Goal: Task Accomplishment & Management: Complete application form

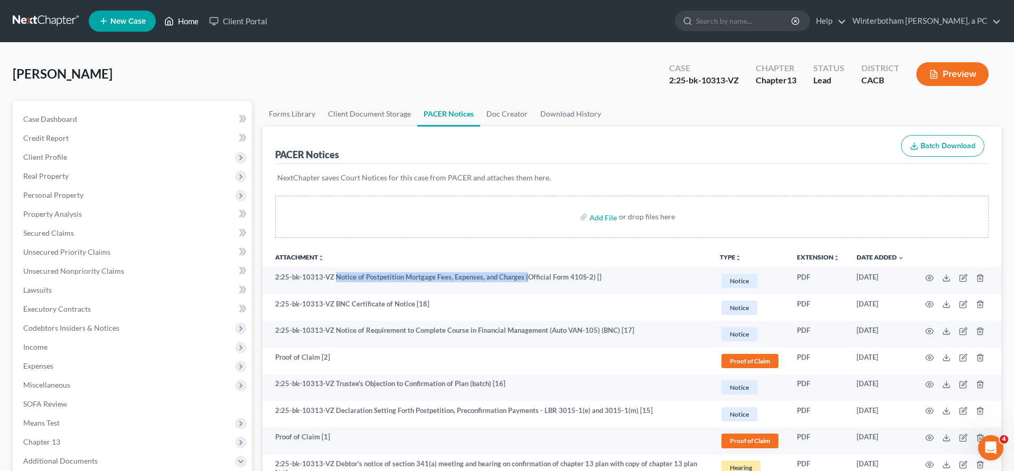
click at [159, 18] on link "Home" at bounding box center [181, 21] width 45 height 19
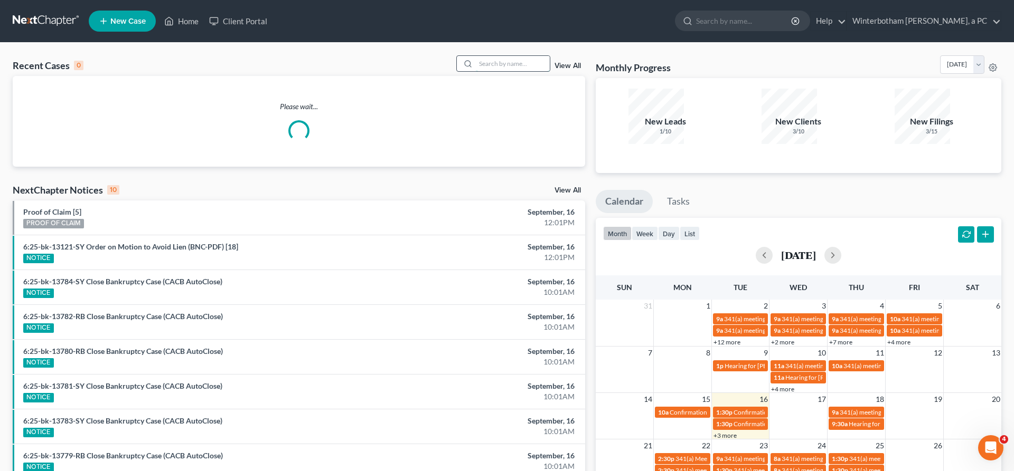
click at [515, 56] on input "search" at bounding box center [513, 63] width 74 height 15
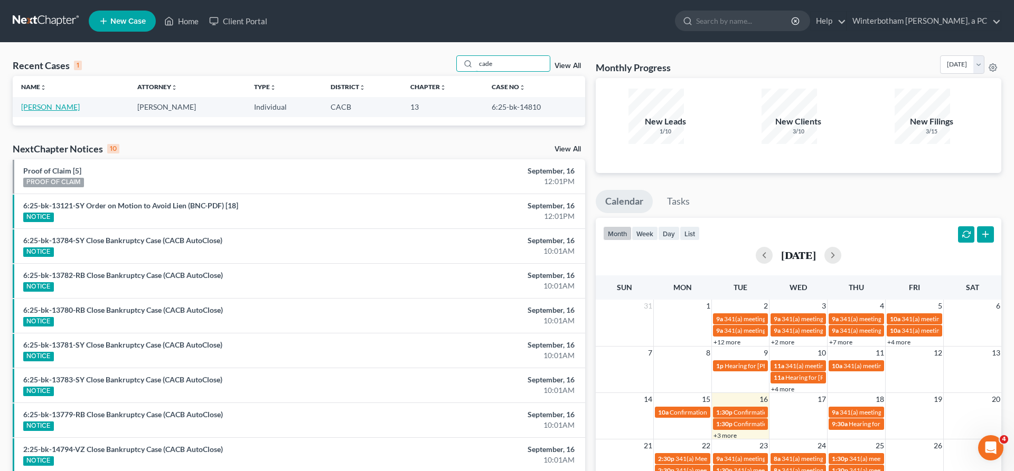
type input "cade"
click at [30, 102] on link "[PERSON_NAME]" at bounding box center [50, 106] width 59 height 9
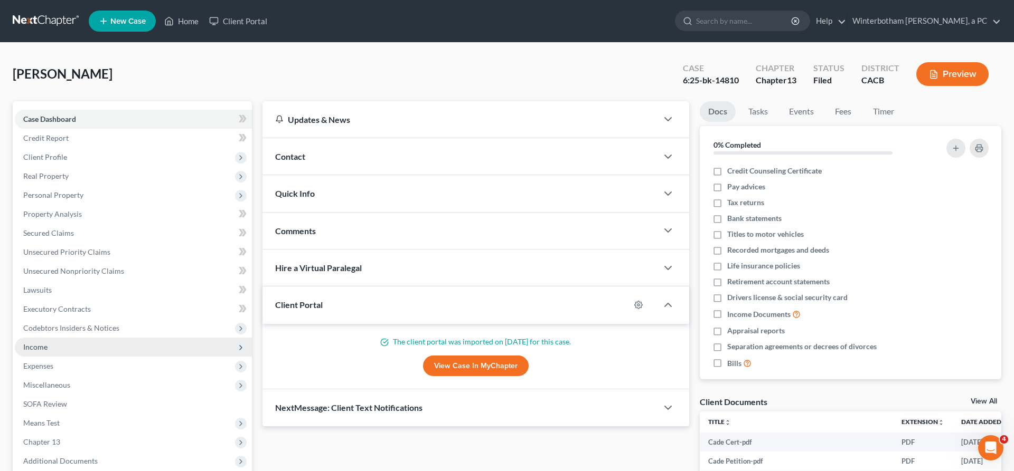
click at [53, 338] on span "Income" at bounding box center [133, 347] width 237 height 19
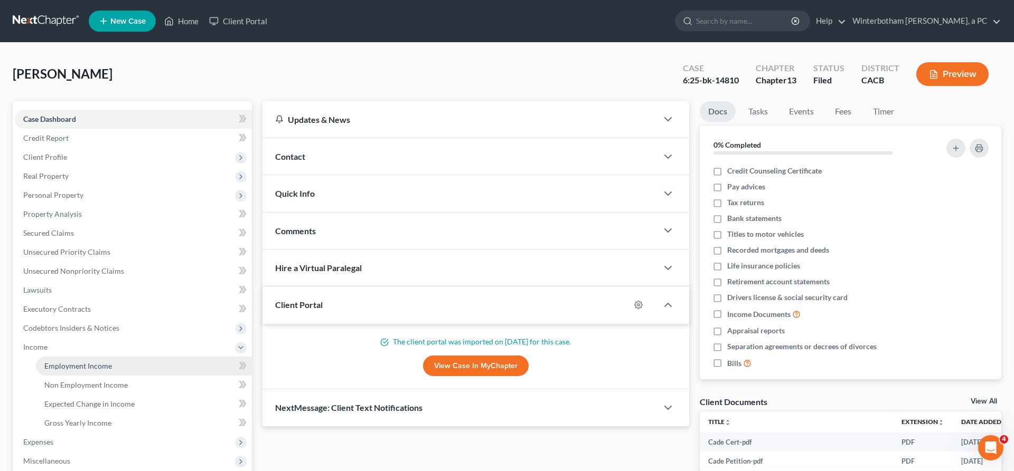
click at [65, 357] on link "Employment Income" at bounding box center [144, 366] width 216 height 19
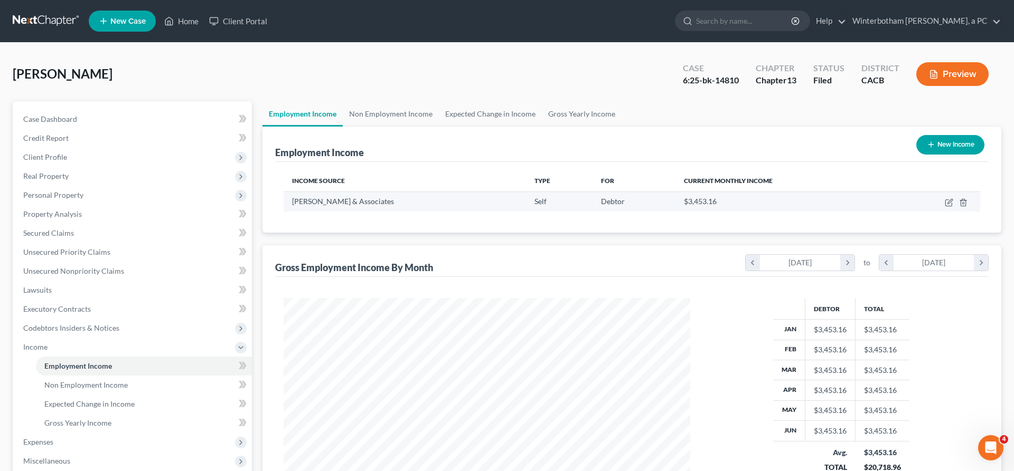
scroll to position [203, 427]
click at [952, 199] on icon "button" at bounding box center [949, 201] width 5 height 5
select select "1"
select select "4"
select select "0"
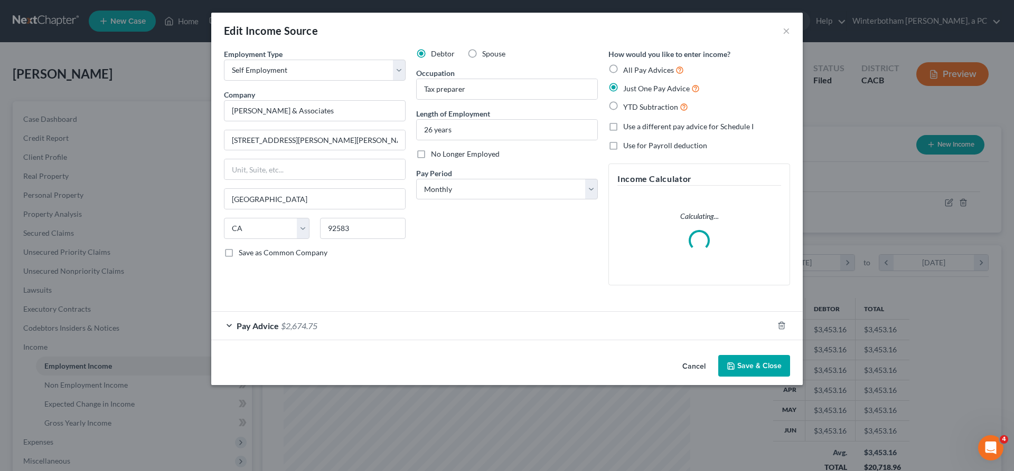
click at [485, 312] on div "Pay Advice $2,674.75" at bounding box center [492, 326] width 562 height 28
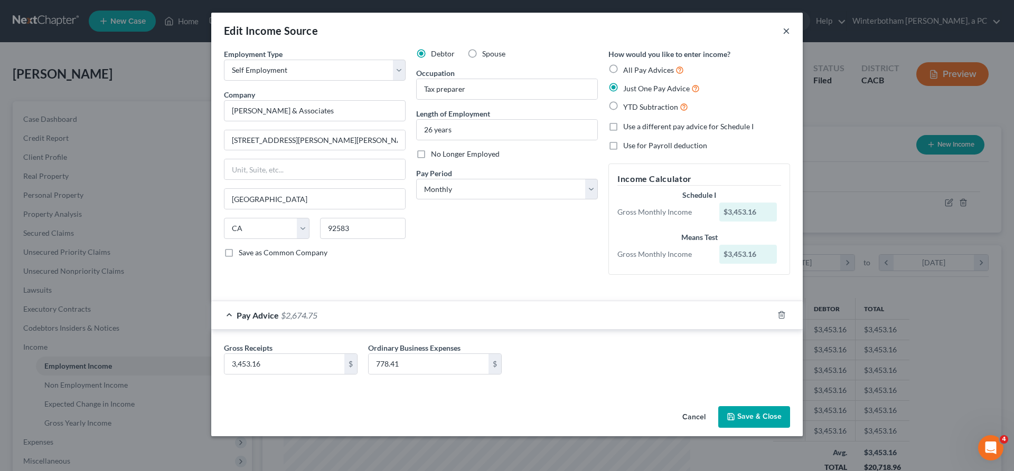
click at [782, 24] on button "×" at bounding box center [785, 30] width 7 height 13
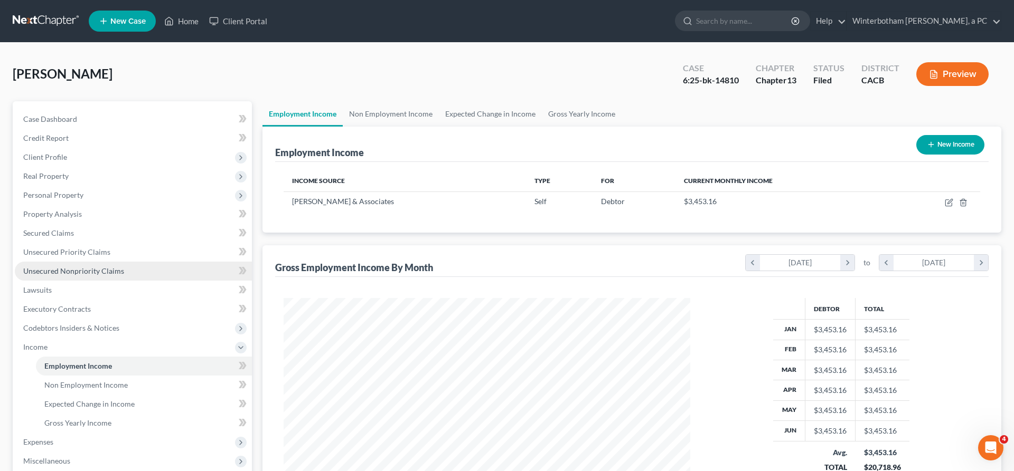
click at [48, 267] on span "Unsecured Nonpriority Claims" at bounding box center [73, 271] width 101 height 9
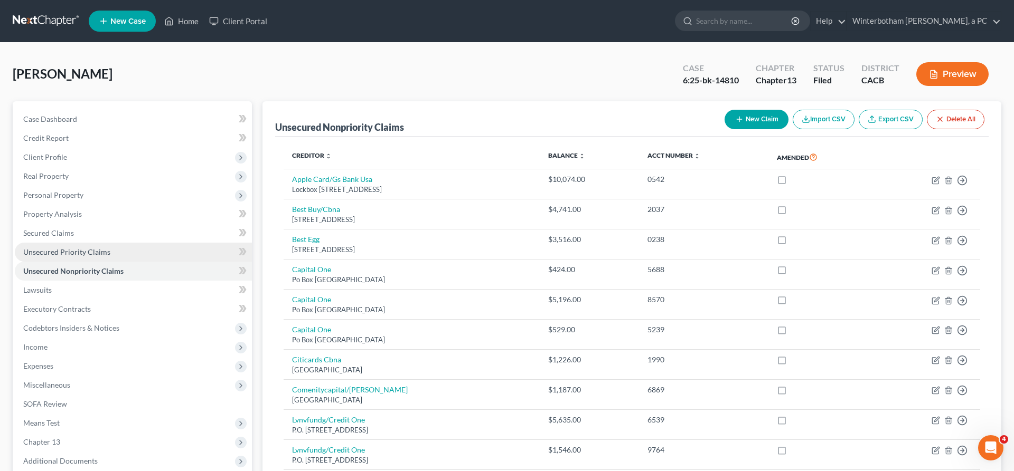
click at [92, 243] on link "Unsecured Priority Claims" at bounding box center [133, 252] width 237 height 19
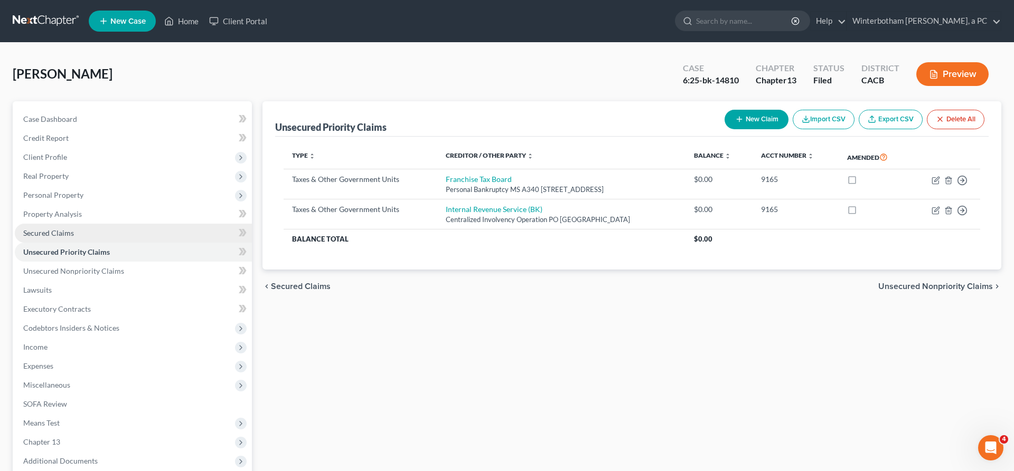
click at [66, 224] on link "Secured Claims" at bounding box center [133, 233] width 237 height 19
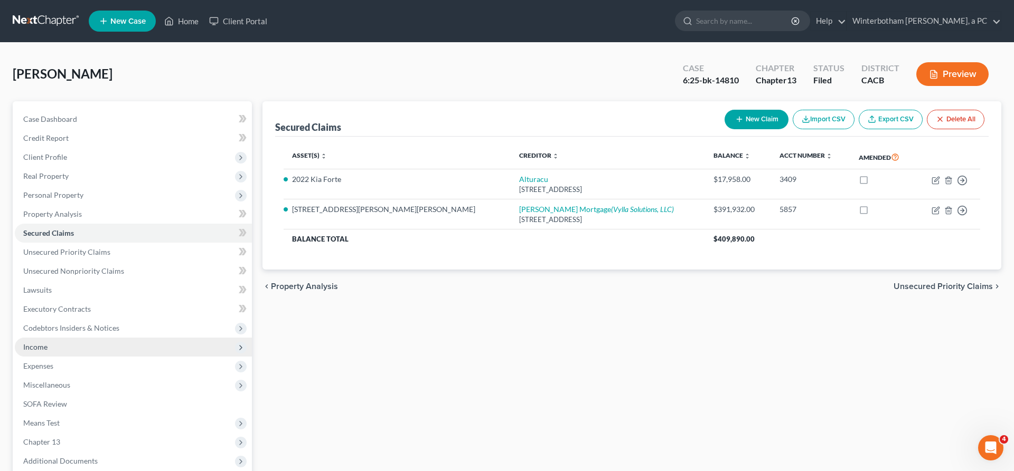
click at [53, 338] on span "Income" at bounding box center [133, 347] width 237 height 19
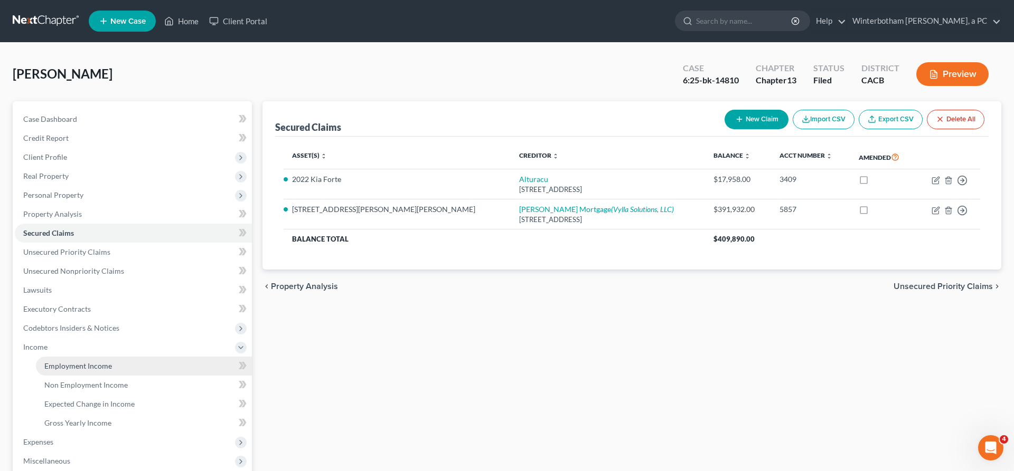
click at [74, 362] on span "Employment Income" at bounding box center [78, 366] width 68 height 9
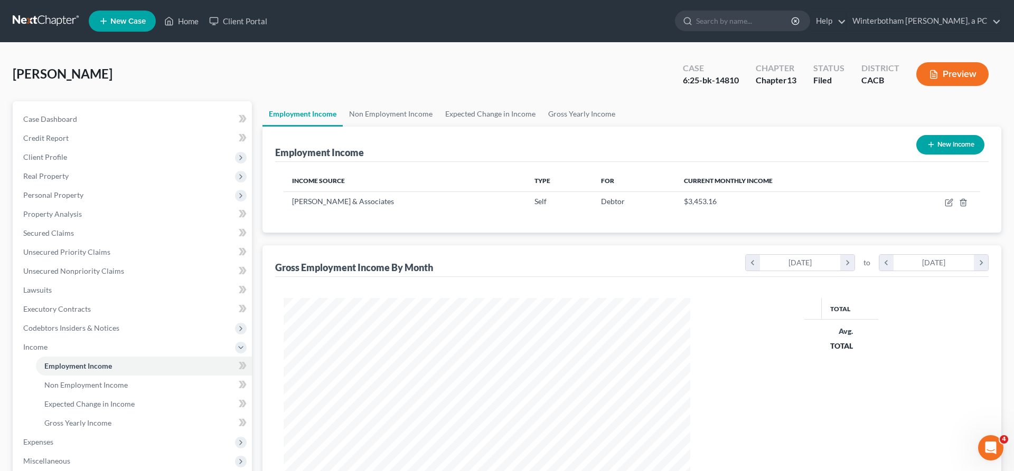
scroll to position [203, 427]
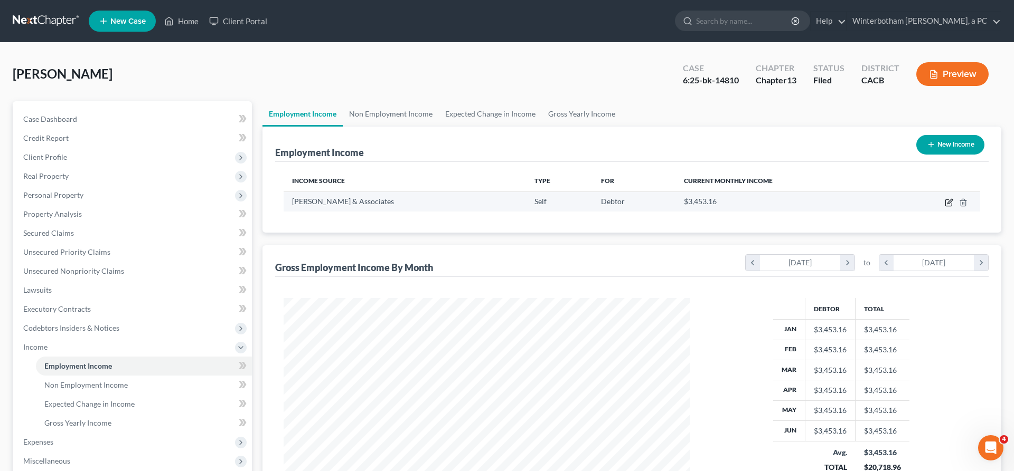
click at [953, 199] on icon "button" at bounding box center [949, 203] width 8 height 8
select select "1"
select select "4"
select select "0"
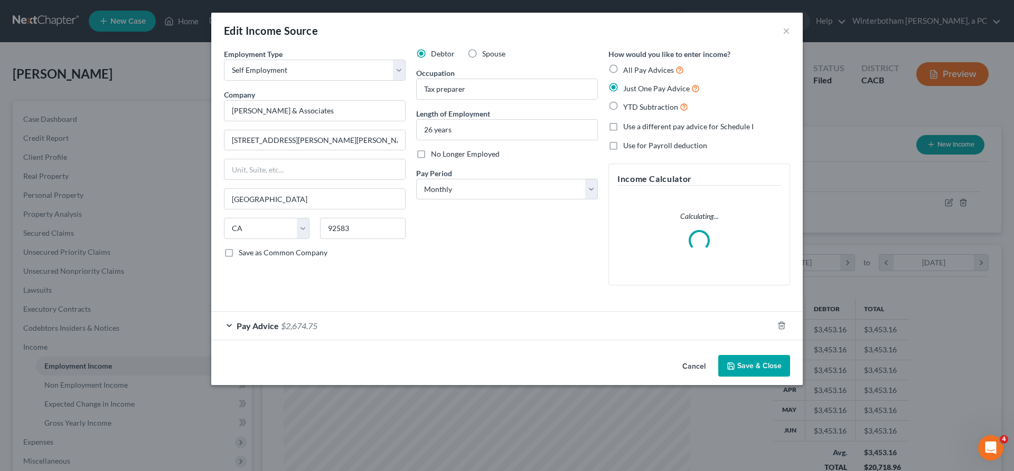
click at [403, 312] on div "Pay Advice $2,674.75" at bounding box center [492, 326] width 562 height 28
